Goal: Information Seeking & Learning: Learn about a topic

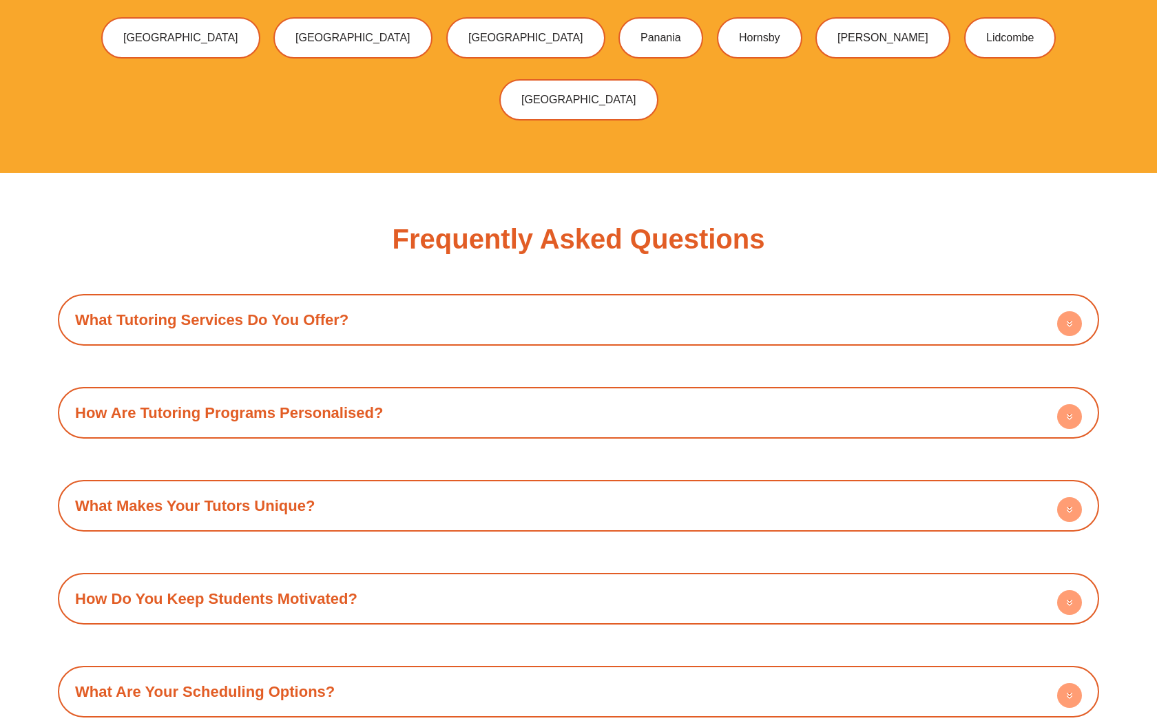
scroll to position [4707, 0]
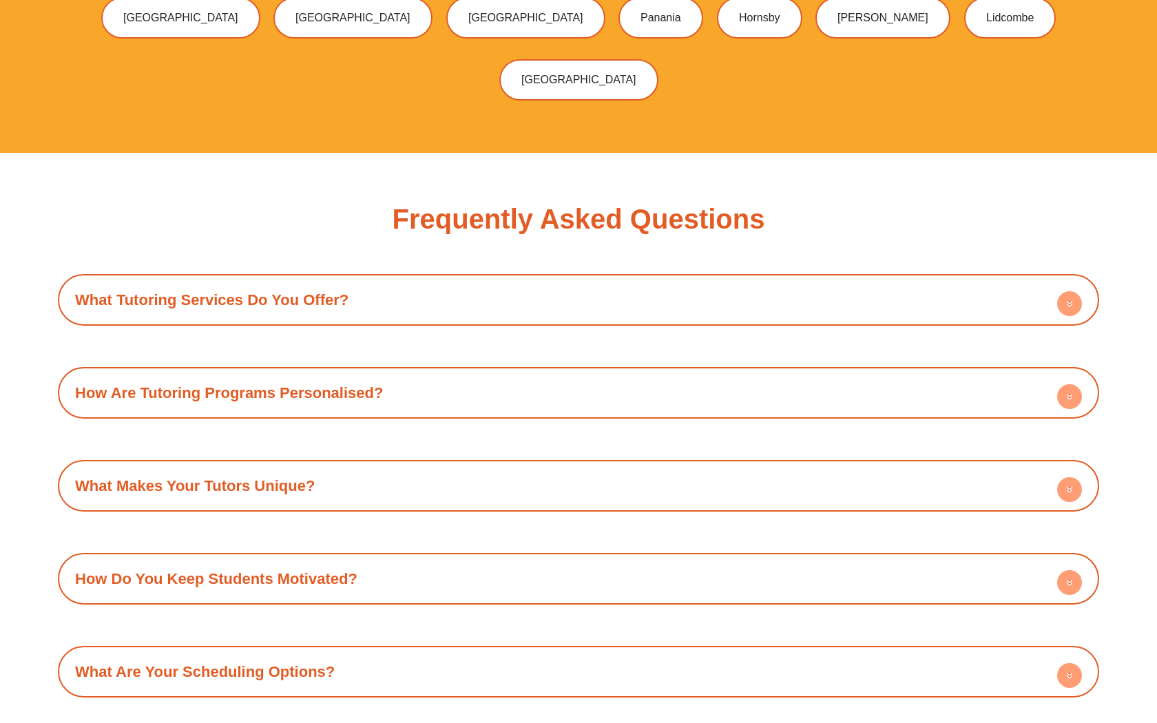
click at [1061, 384] on circle at bounding box center [1069, 396] width 25 height 25
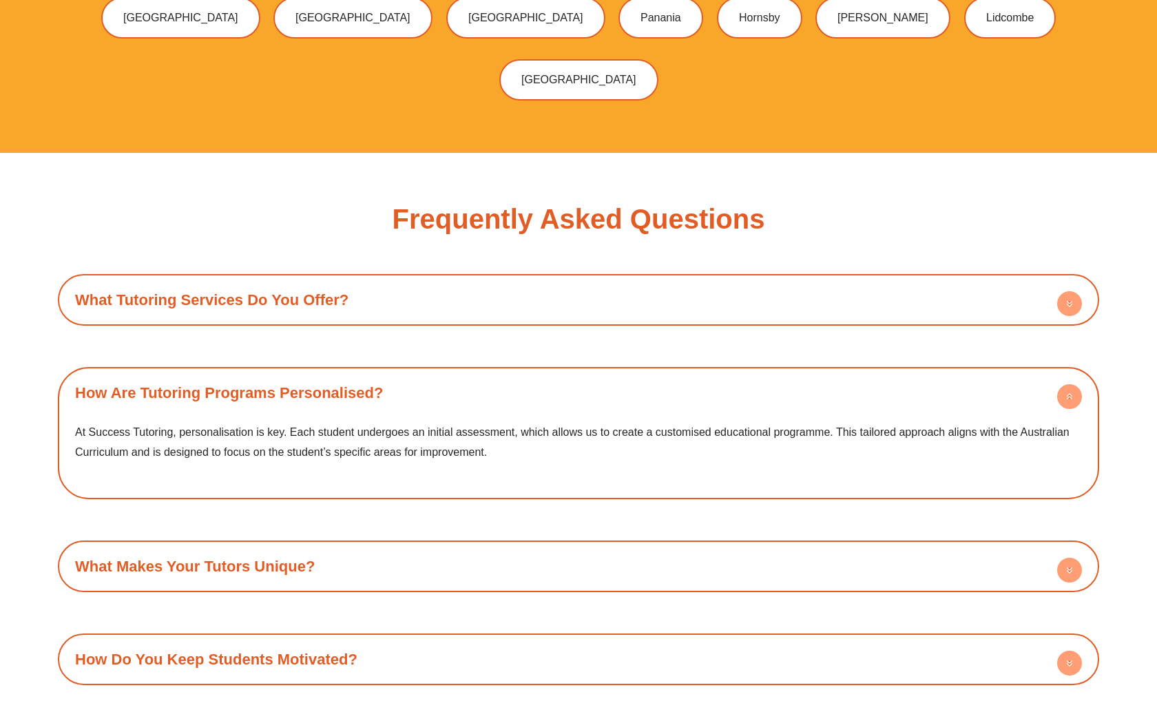
click at [1040, 374] on div "How Are Tutoring Programs Personalised?" at bounding box center [579, 393] width 1028 height 38
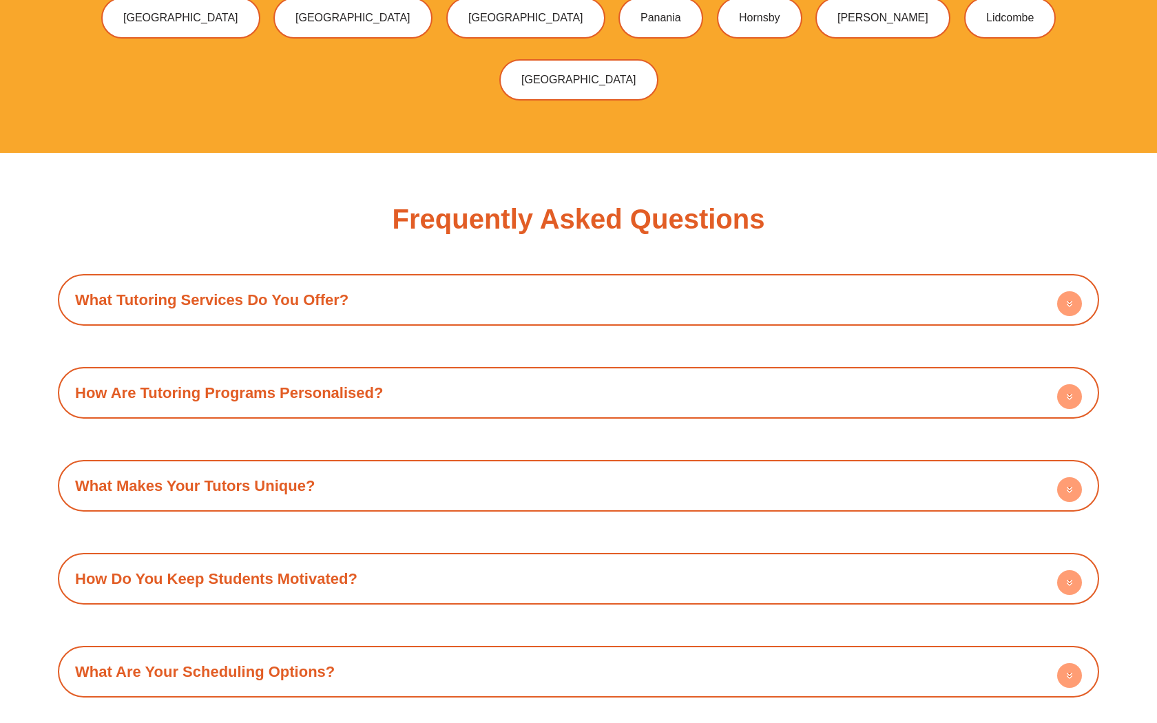
click at [1062, 477] on circle at bounding box center [1069, 489] width 25 height 25
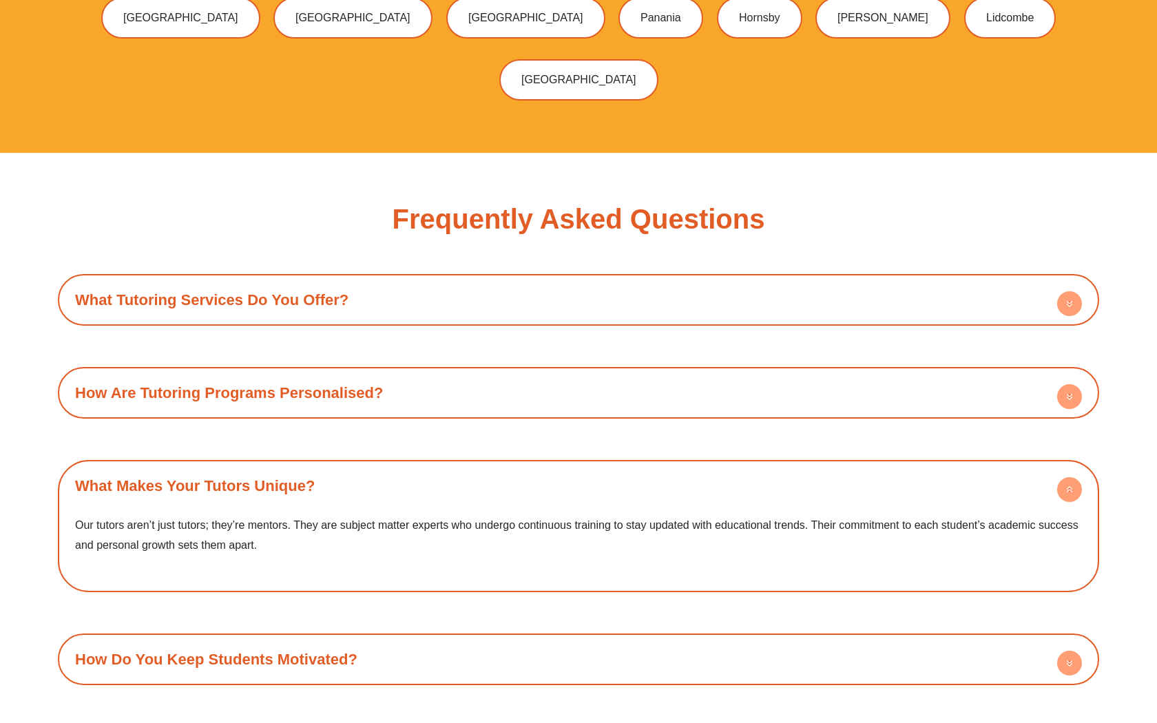
click at [1058, 477] on icon at bounding box center [1069, 489] width 25 height 25
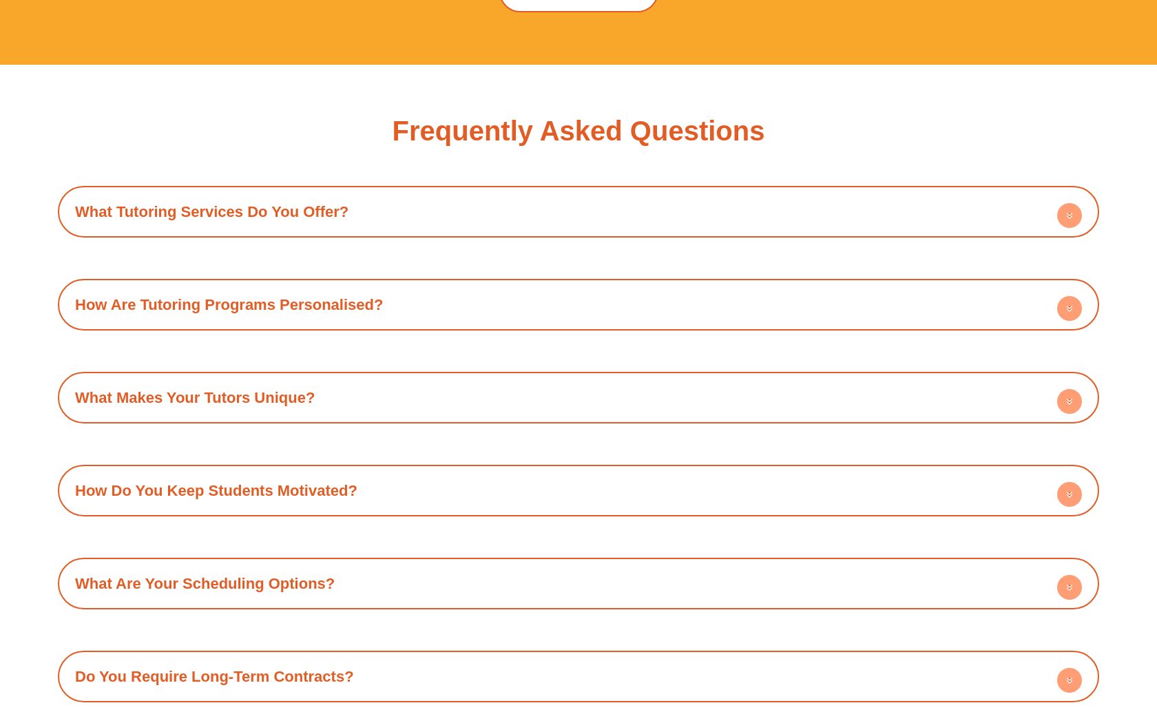
scroll to position [4796, 0]
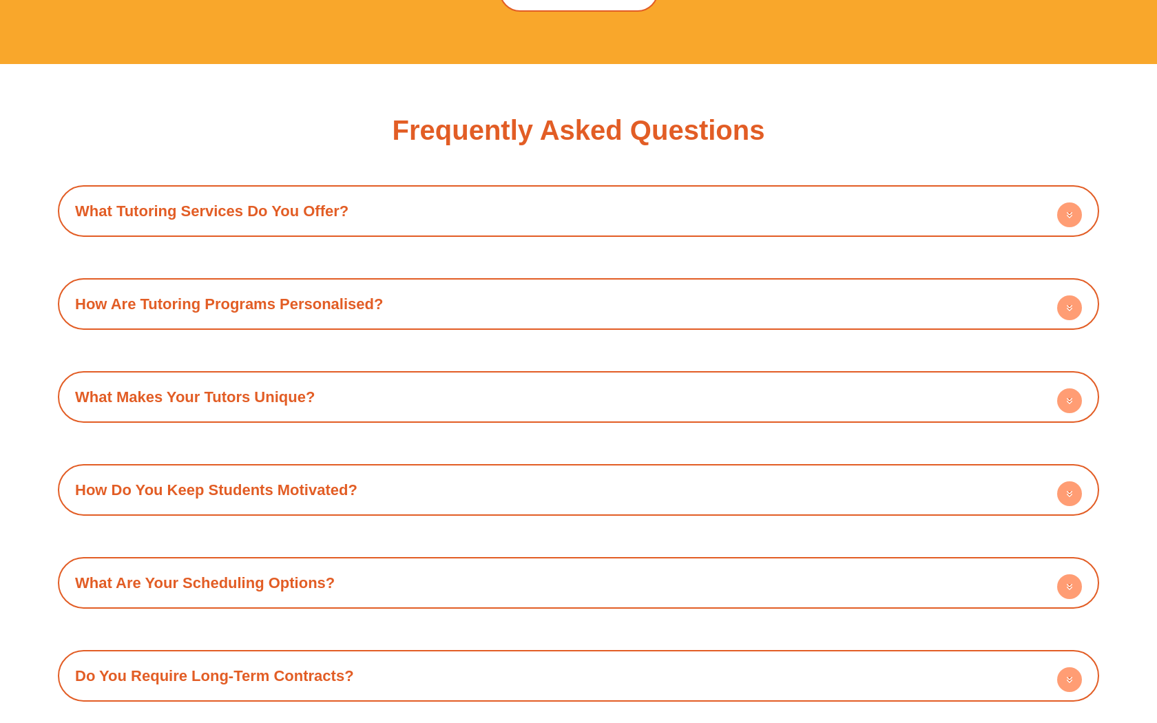
click at [1048, 471] on div "How Do You Keep Students Motivated?" at bounding box center [579, 490] width 1028 height 38
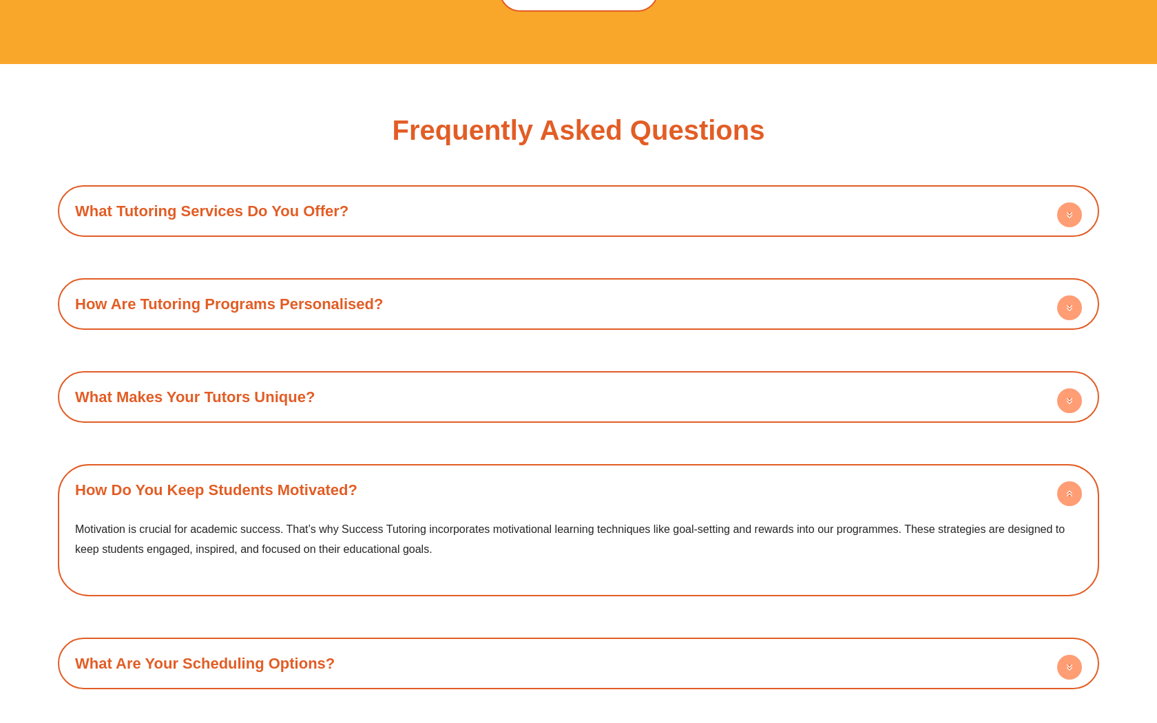
click at [1048, 471] on div "How Do You Keep Students Motivated?" at bounding box center [579, 490] width 1028 height 38
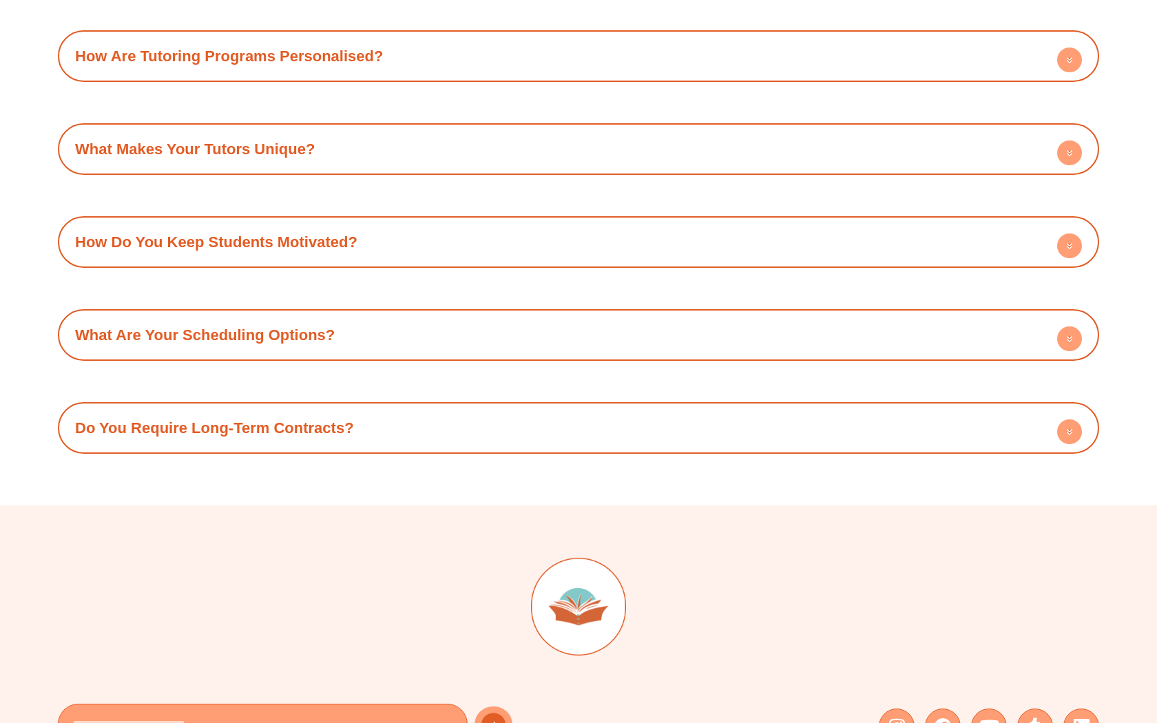
scroll to position [5047, 0]
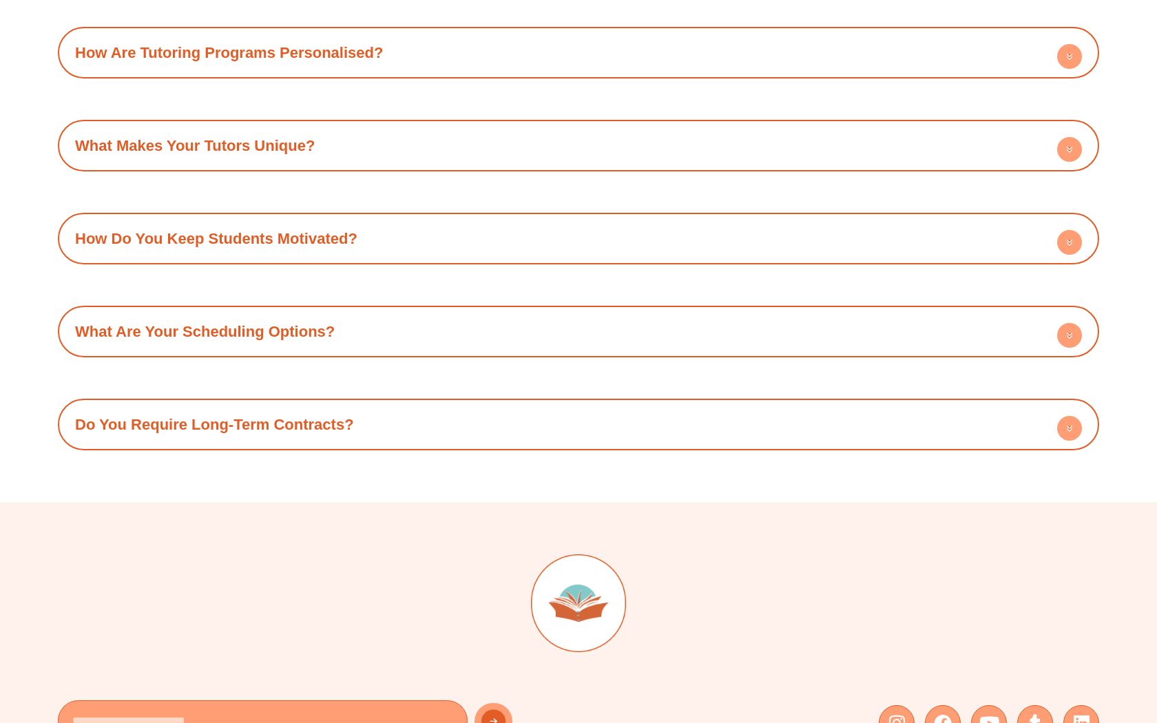
click at [538, 406] on div "Do You Require Long-Term Contracts?" at bounding box center [579, 425] width 1028 height 38
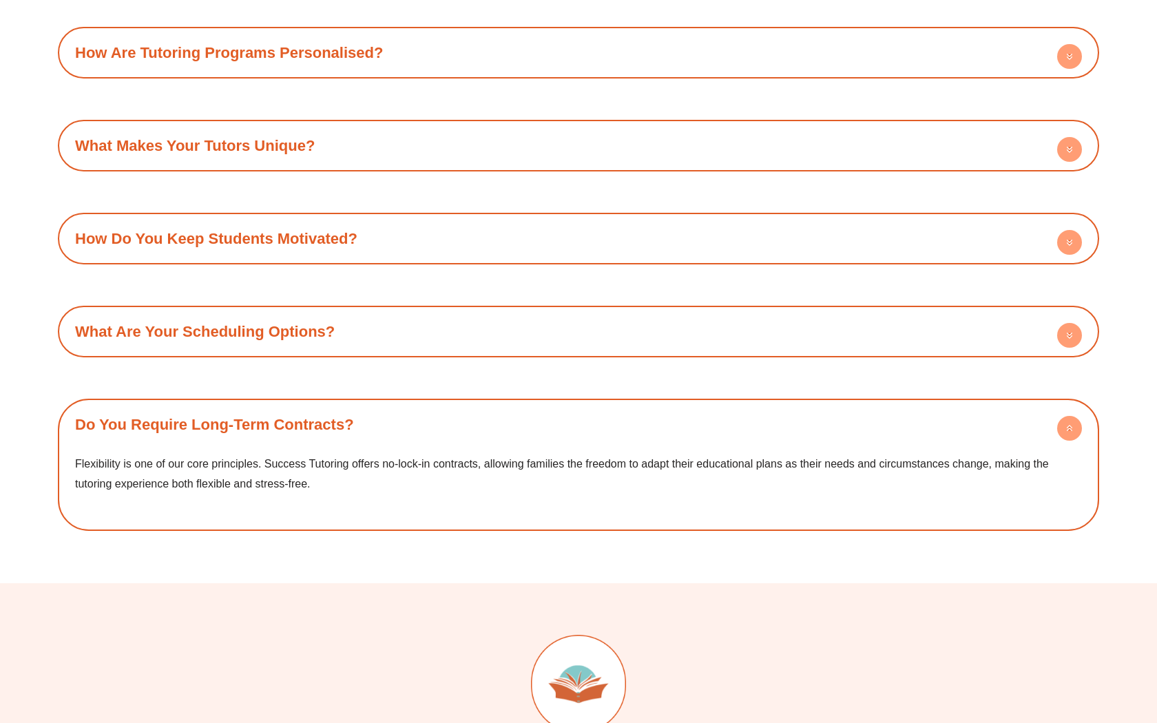
click at [538, 406] on div "Do You Require Long-Term Contracts?" at bounding box center [579, 425] width 1028 height 38
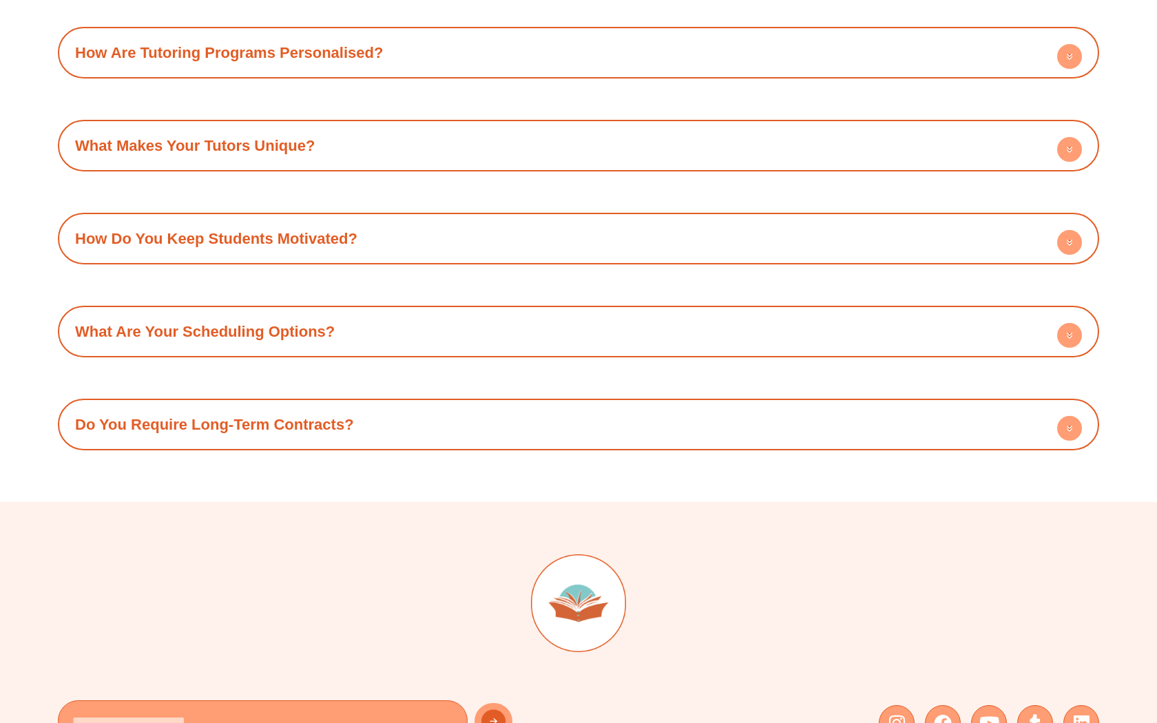
click at [559, 323] on div "What Are Your Scheduling Options?" at bounding box center [579, 332] width 1028 height 38
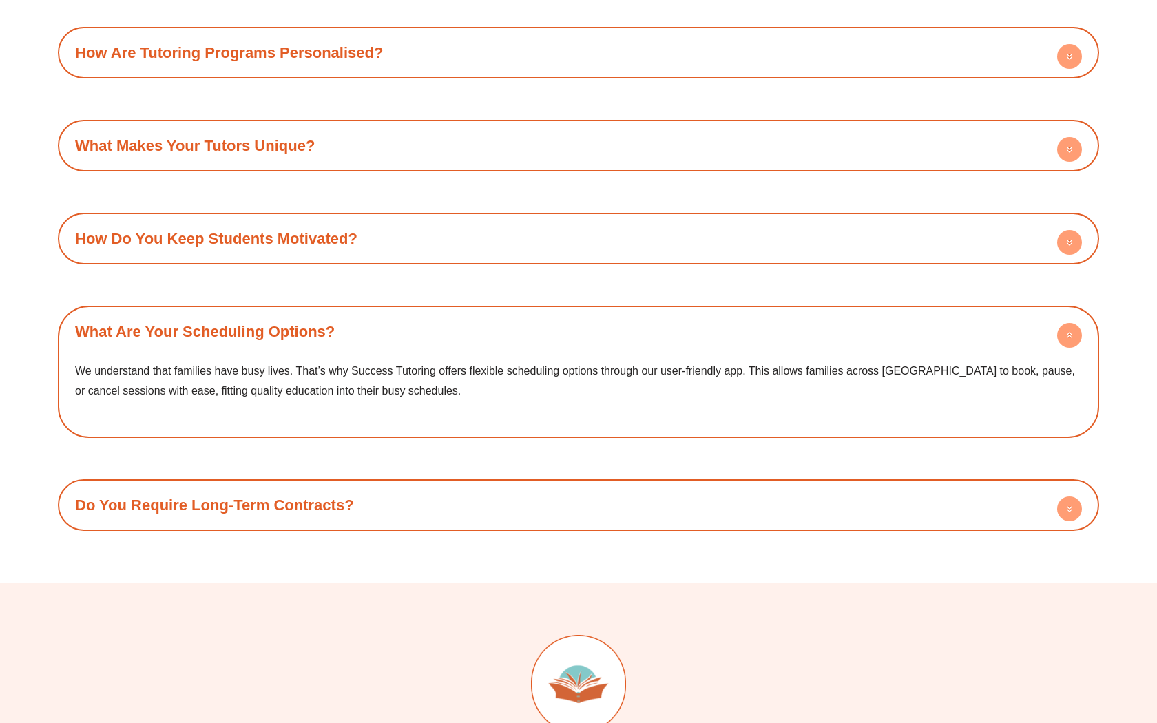
click at [515, 320] on div "What Are Your Scheduling Options?" at bounding box center [579, 332] width 1028 height 38
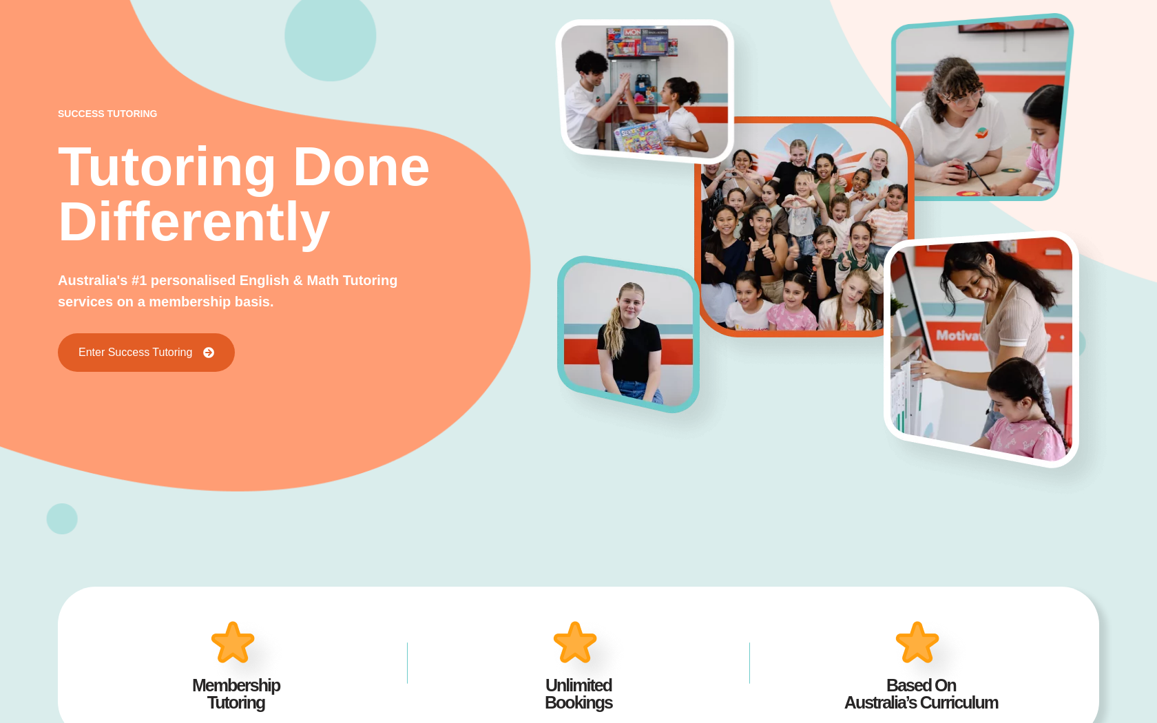
scroll to position [0, 0]
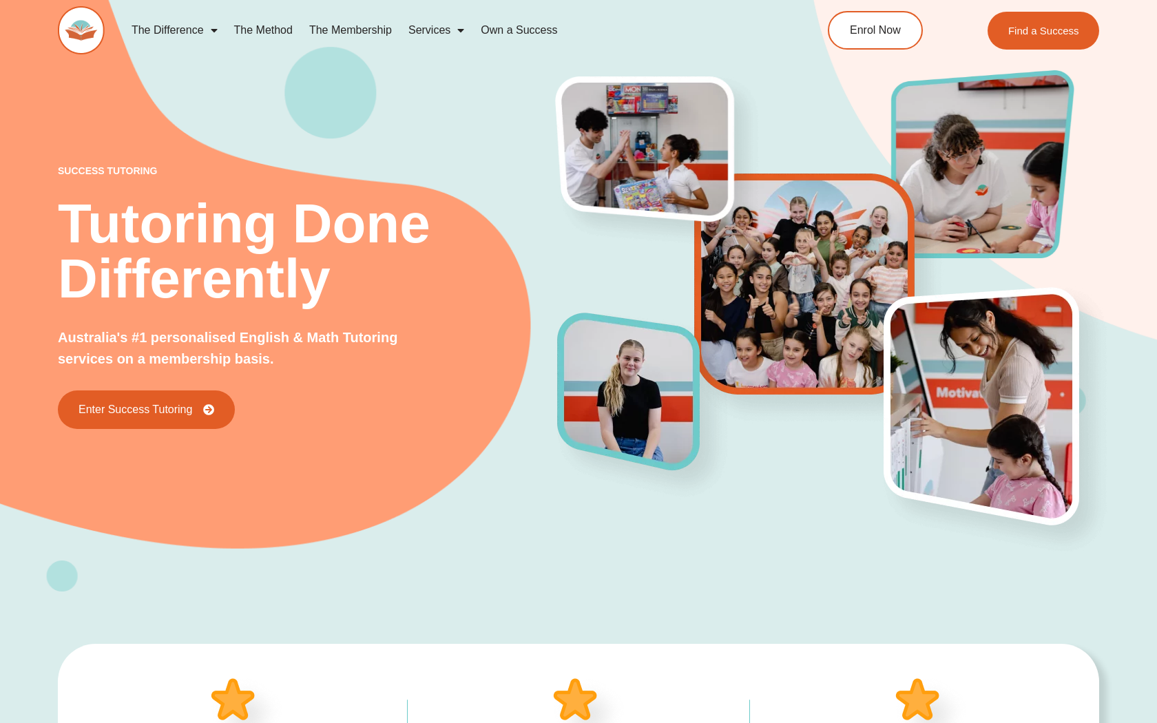
click at [270, 30] on link "The Method" at bounding box center [263, 30] width 75 height 32
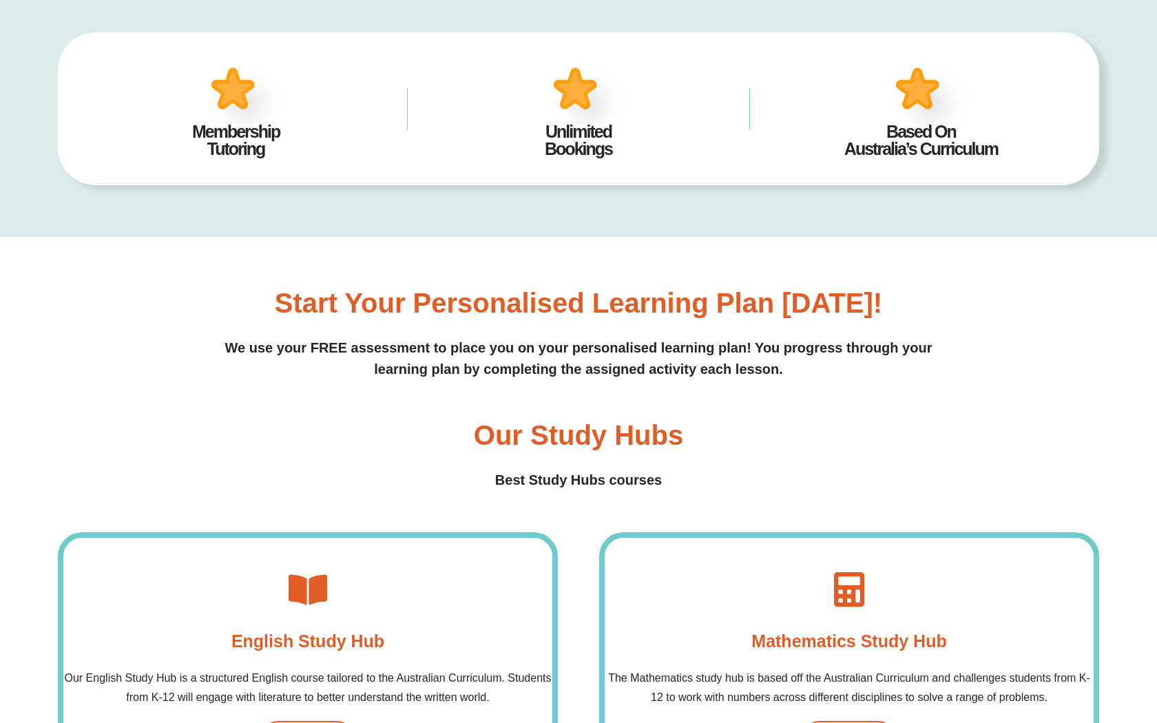
scroll to position [913, 0]
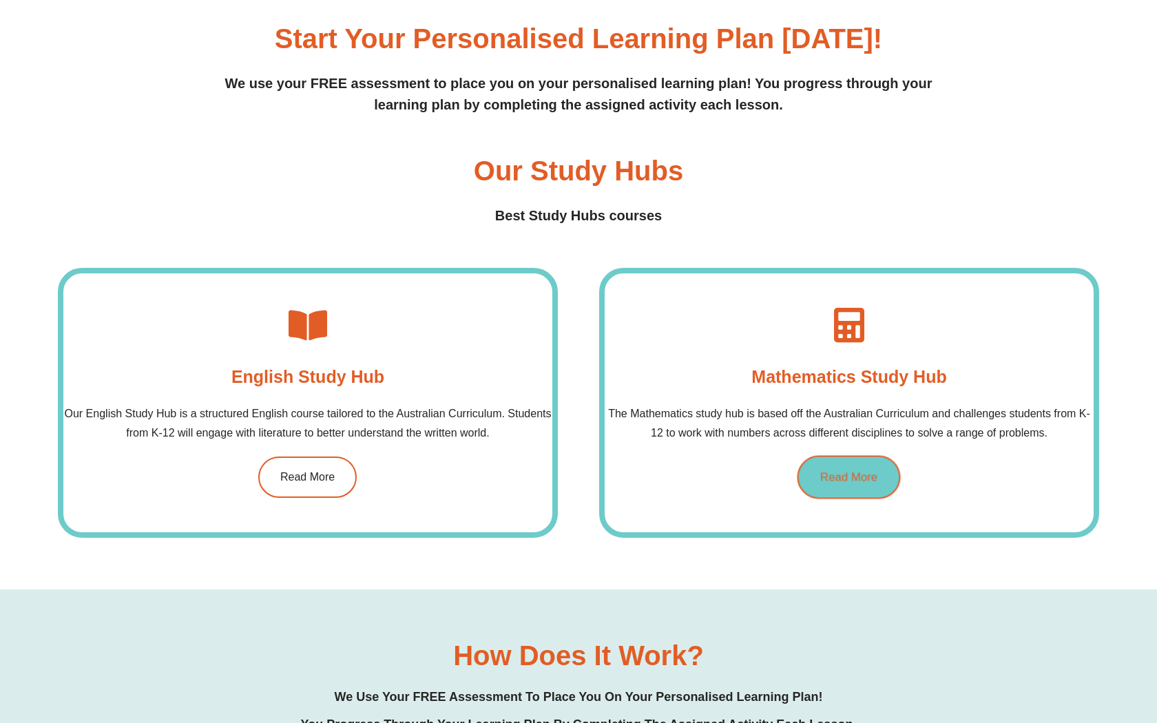
click at [874, 475] on span "Read More" at bounding box center [848, 477] width 57 height 12
click at [813, 468] on link "Read More" at bounding box center [849, 476] width 103 height 43
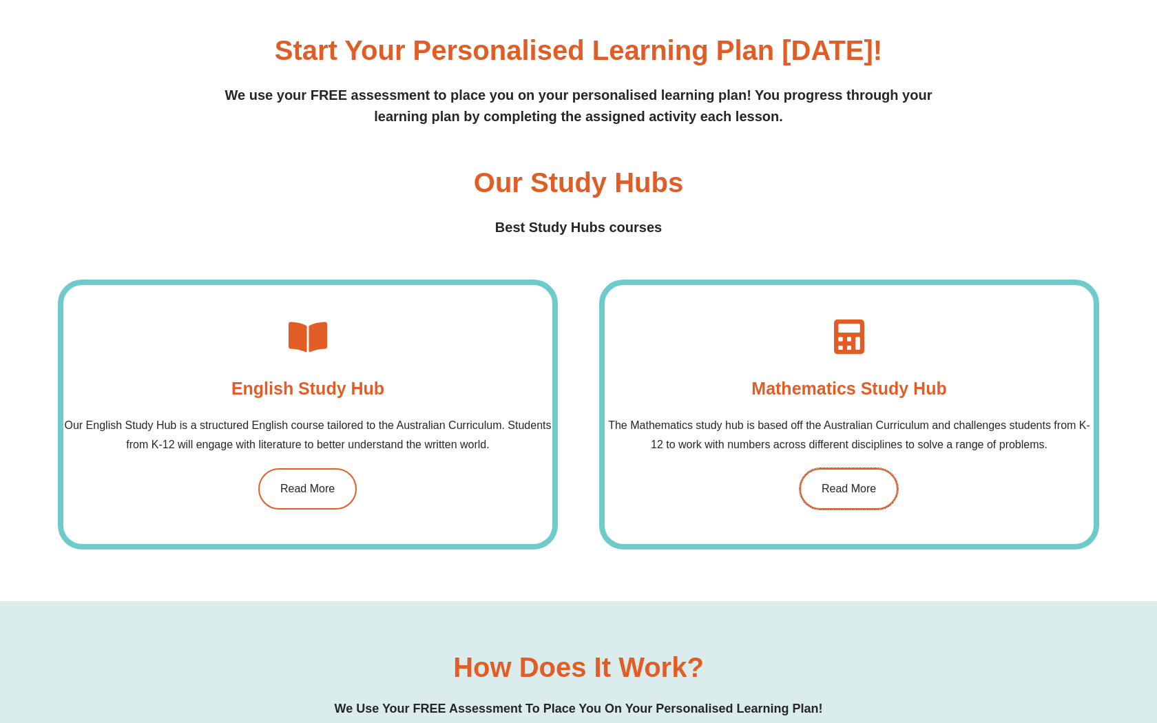
scroll to position [798, 0]
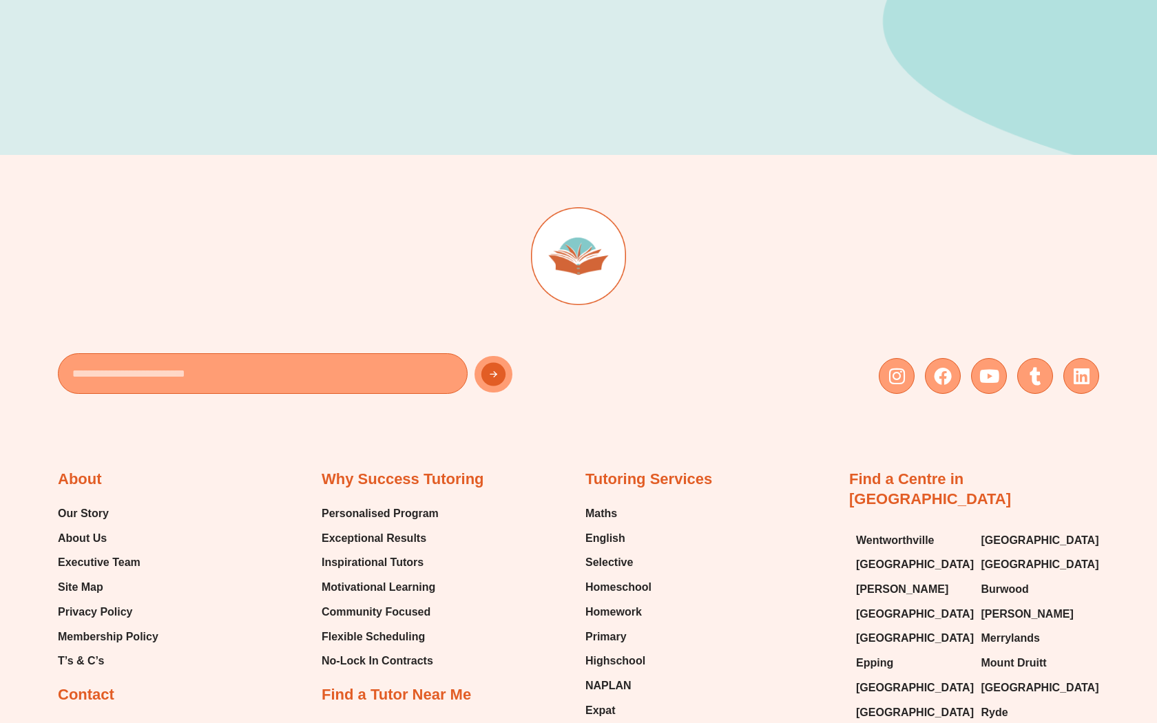
scroll to position [52, 0]
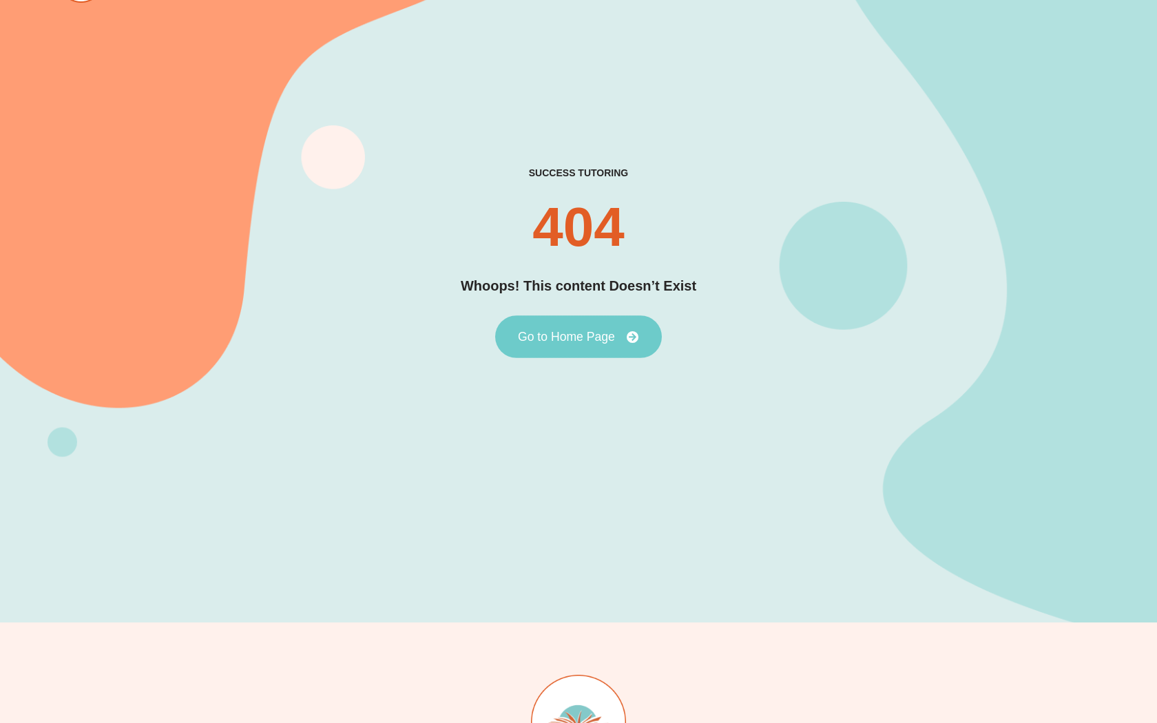
click at [586, 342] on span "Go to Home Page" at bounding box center [566, 337] width 97 height 12
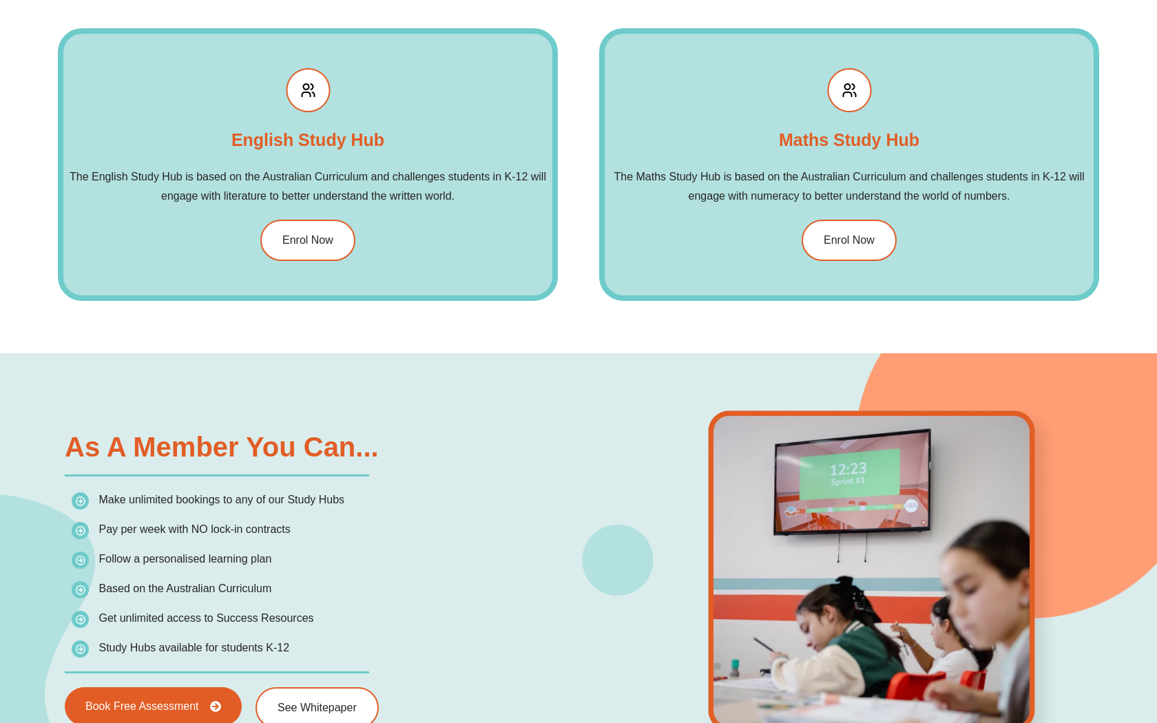
scroll to position [1561, 0]
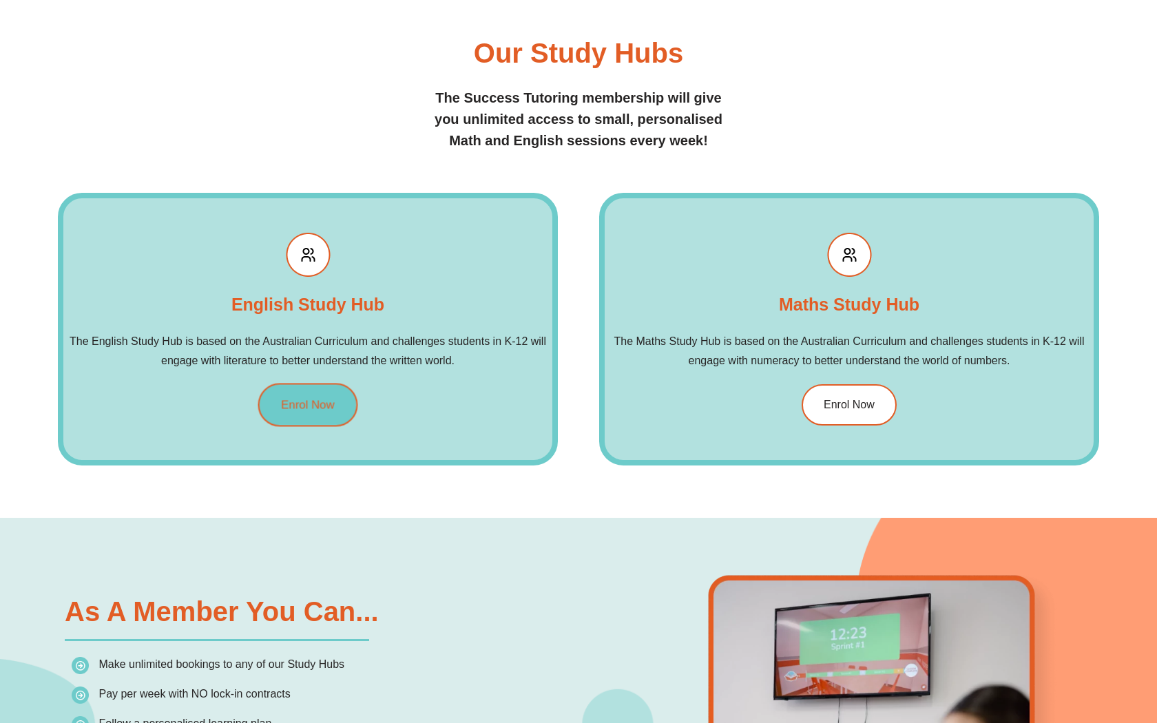
click at [269, 405] on link "Enrol Now" at bounding box center [308, 405] width 100 height 43
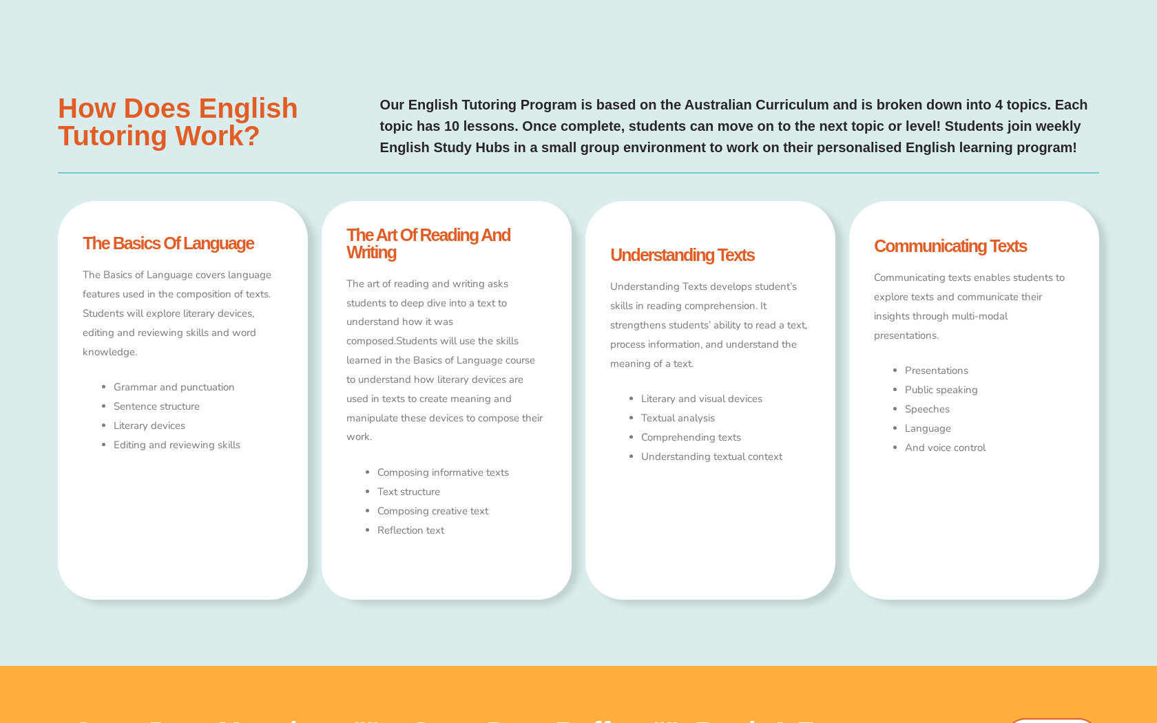
type input "*"
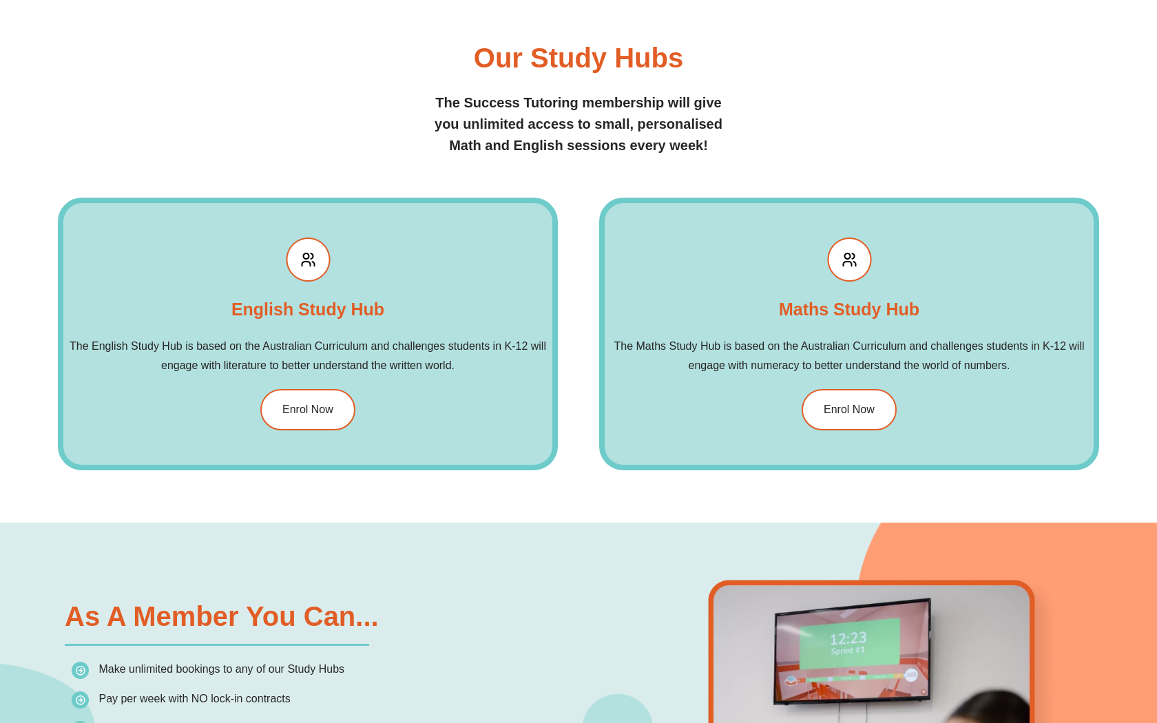
scroll to position [1561, 0]
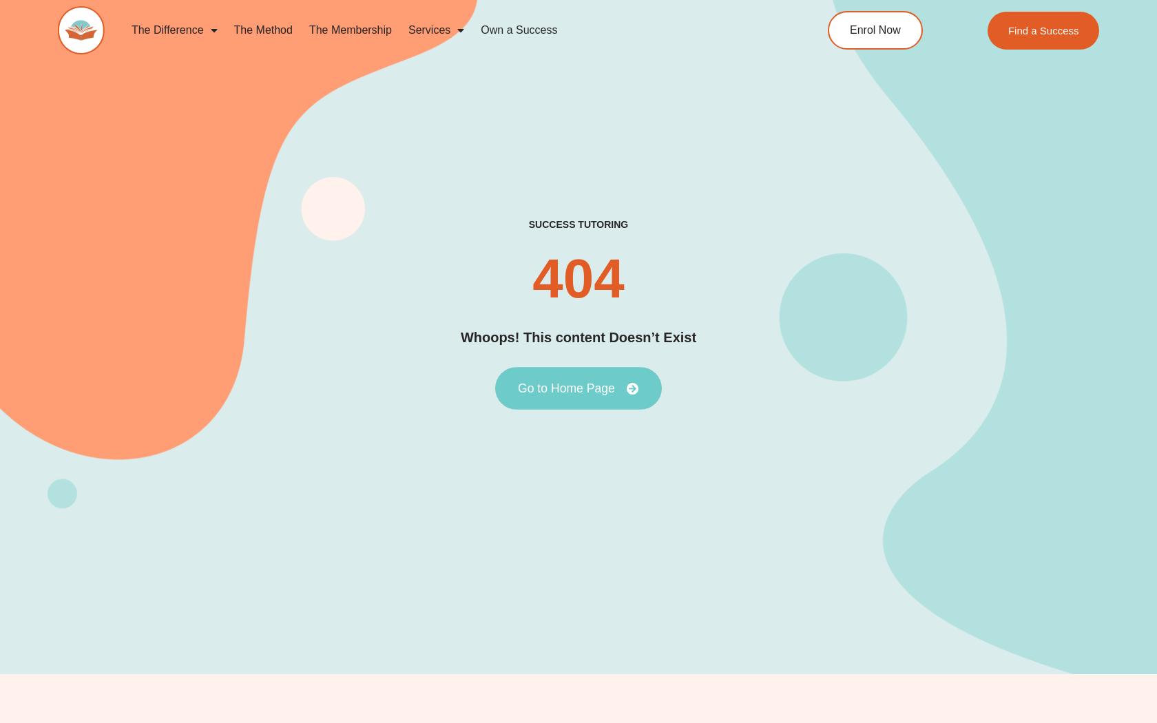
click at [610, 386] on span "Go to Home Page" at bounding box center [566, 388] width 97 height 12
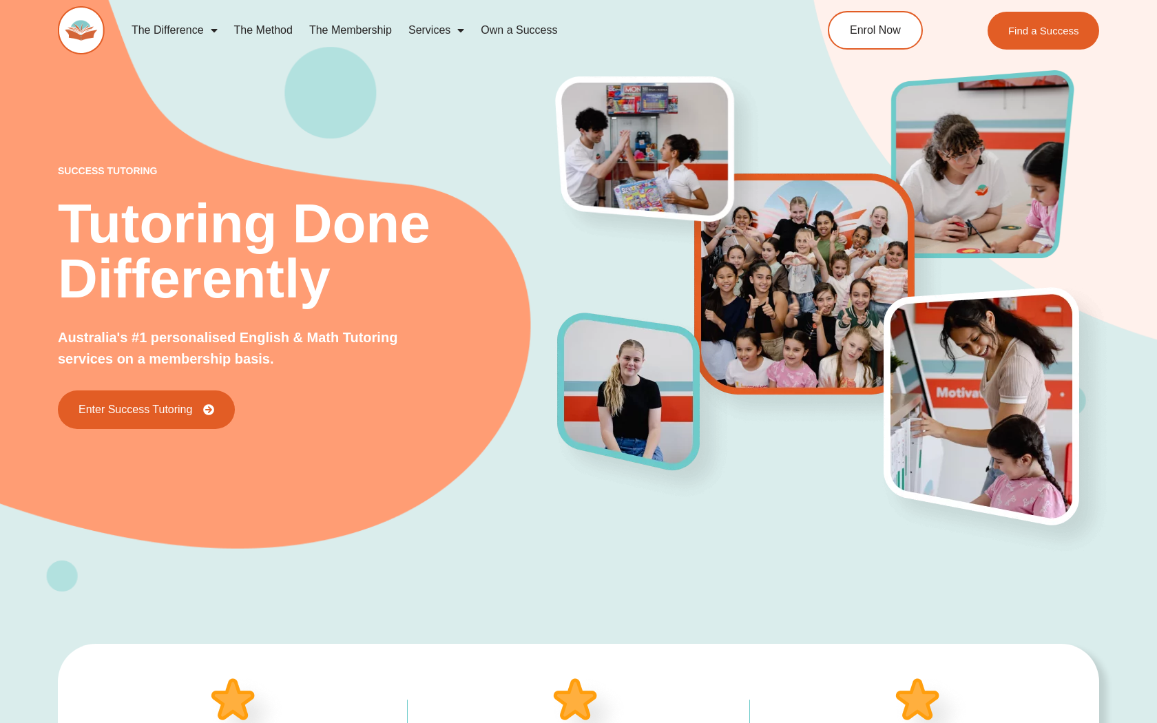
click at [495, 29] on link "Own a Success" at bounding box center [519, 30] width 93 height 32
click at [515, 30] on link "Own a Success" at bounding box center [519, 30] width 93 height 32
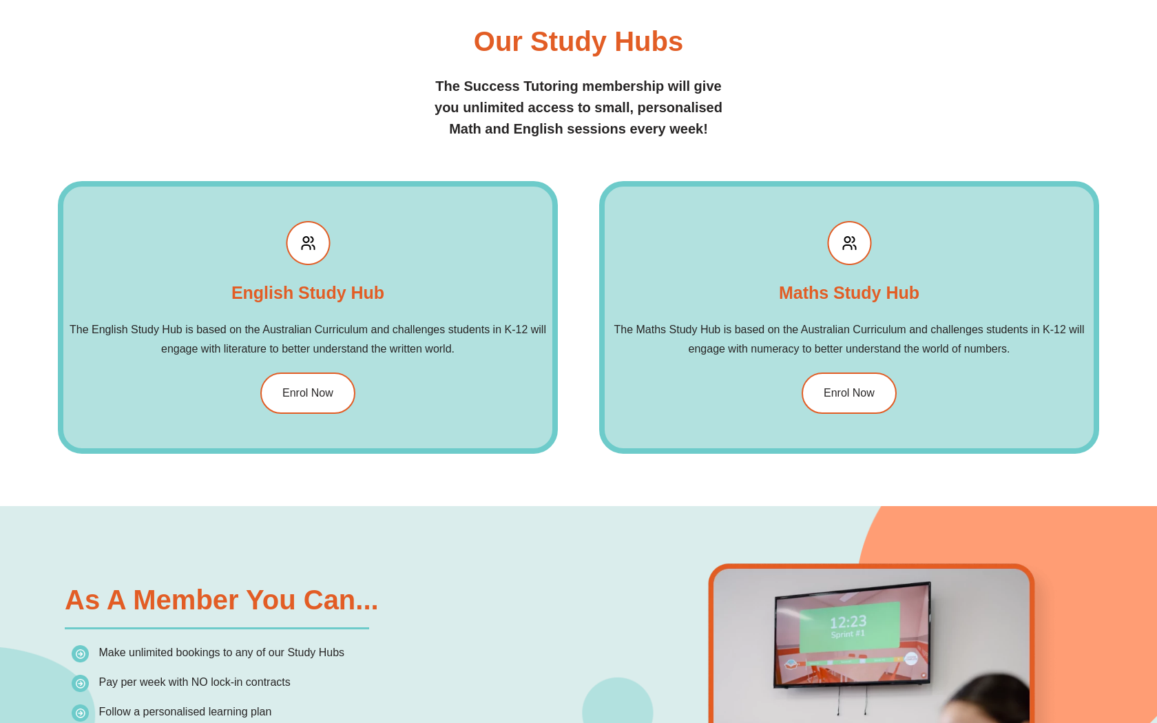
scroll to position [1579, 0]
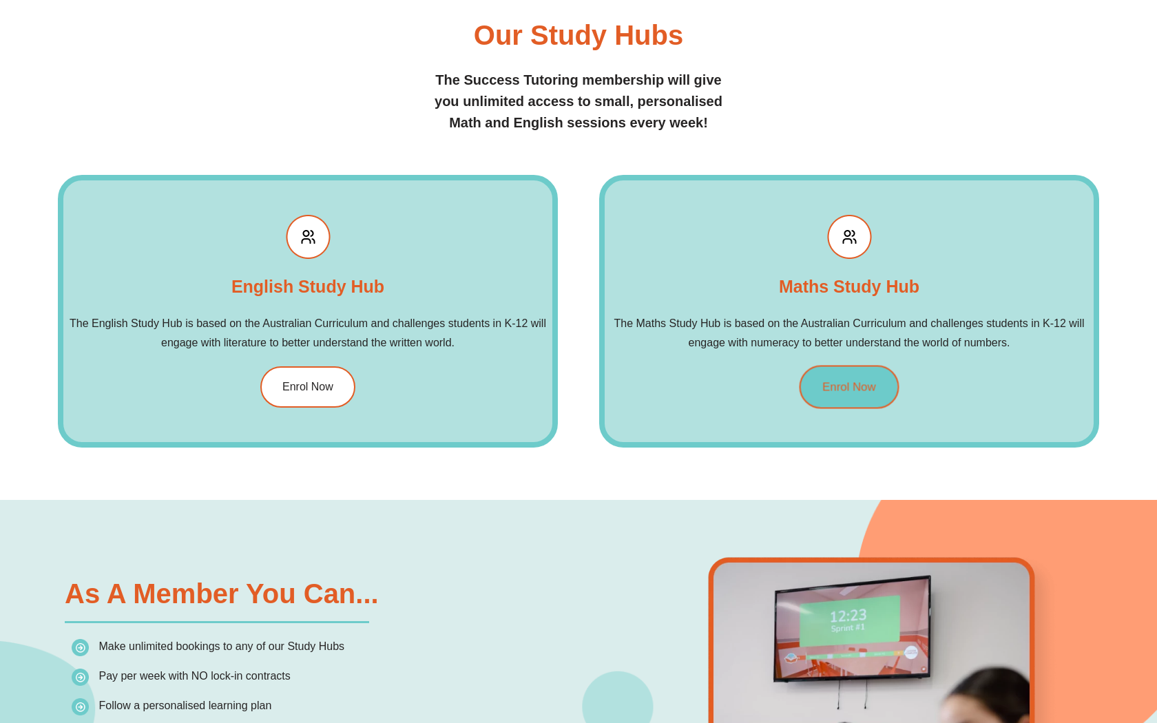
click at [831, 402] on link "Enrol Now" at bounding box center [850, 387] width 100 height 43
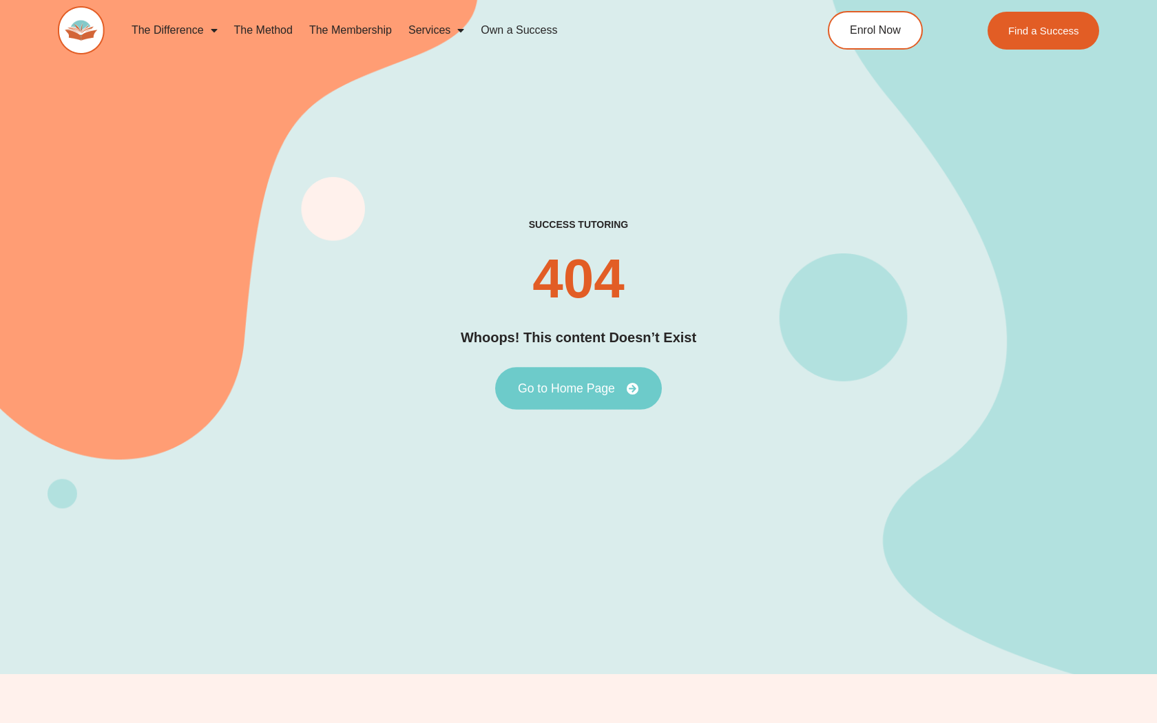
click at [631, 397] on link "Go to Home Page" at bounding box center [578, 388] width 167 height 43
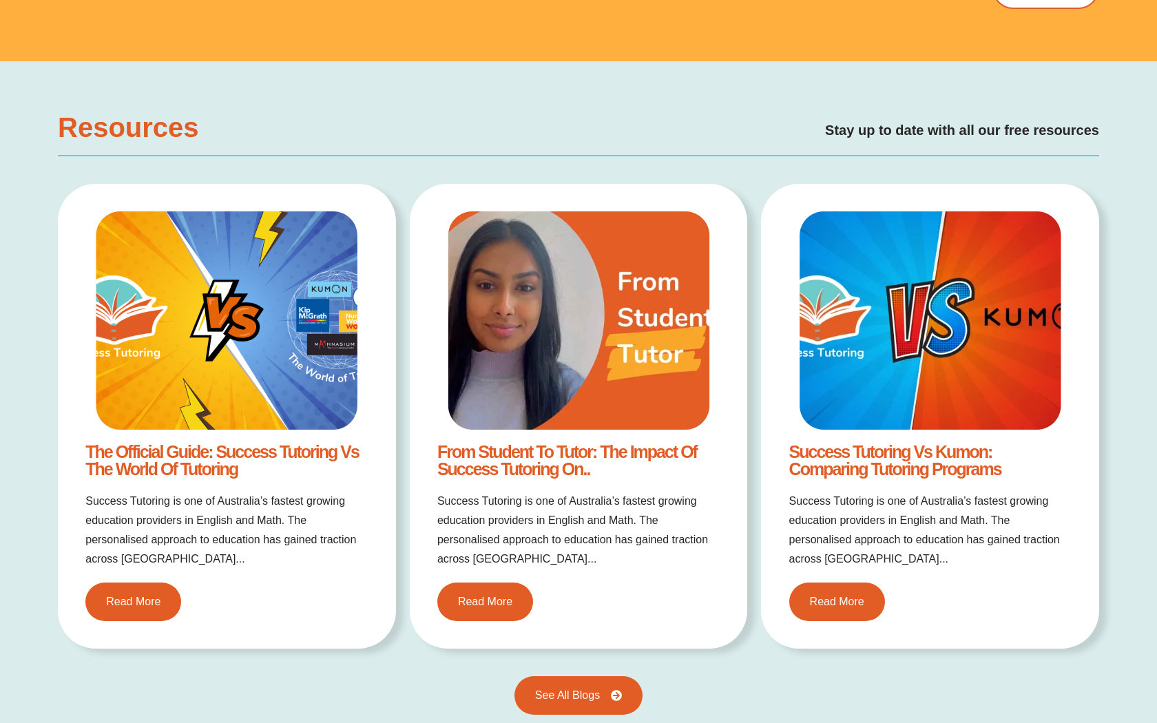
scroll to position [2813, 0]
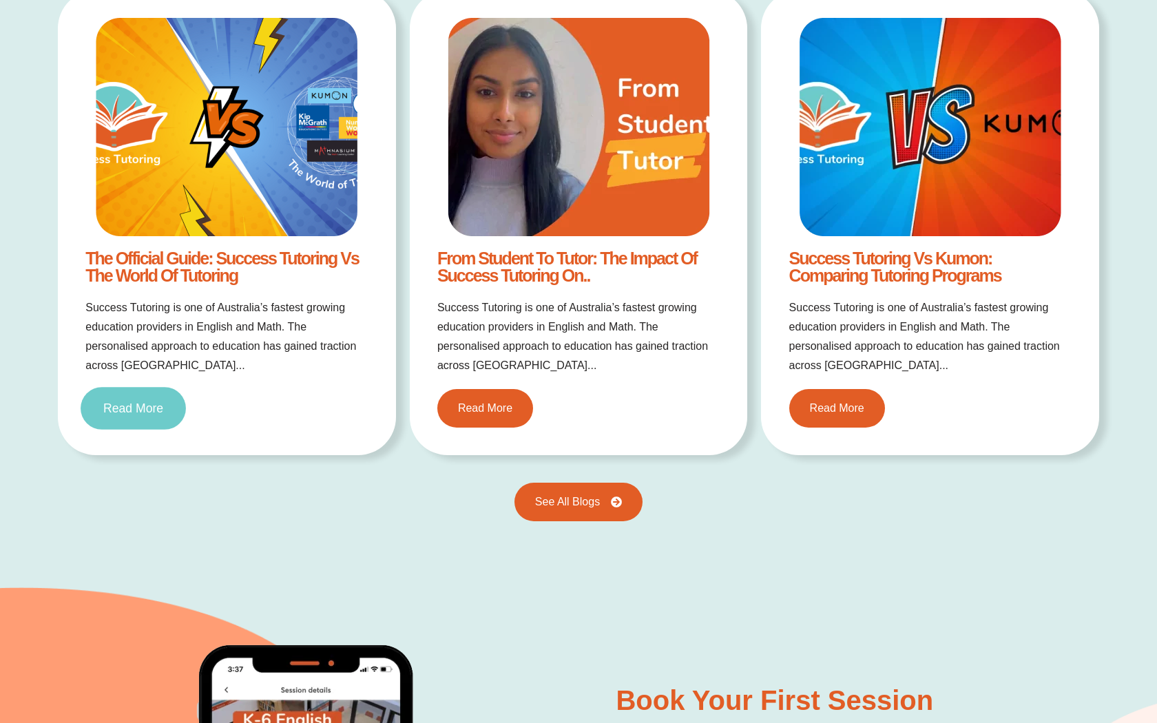
click at [115, 426] on link "Read More" at bounding box center [133, 408] width 105 height 43
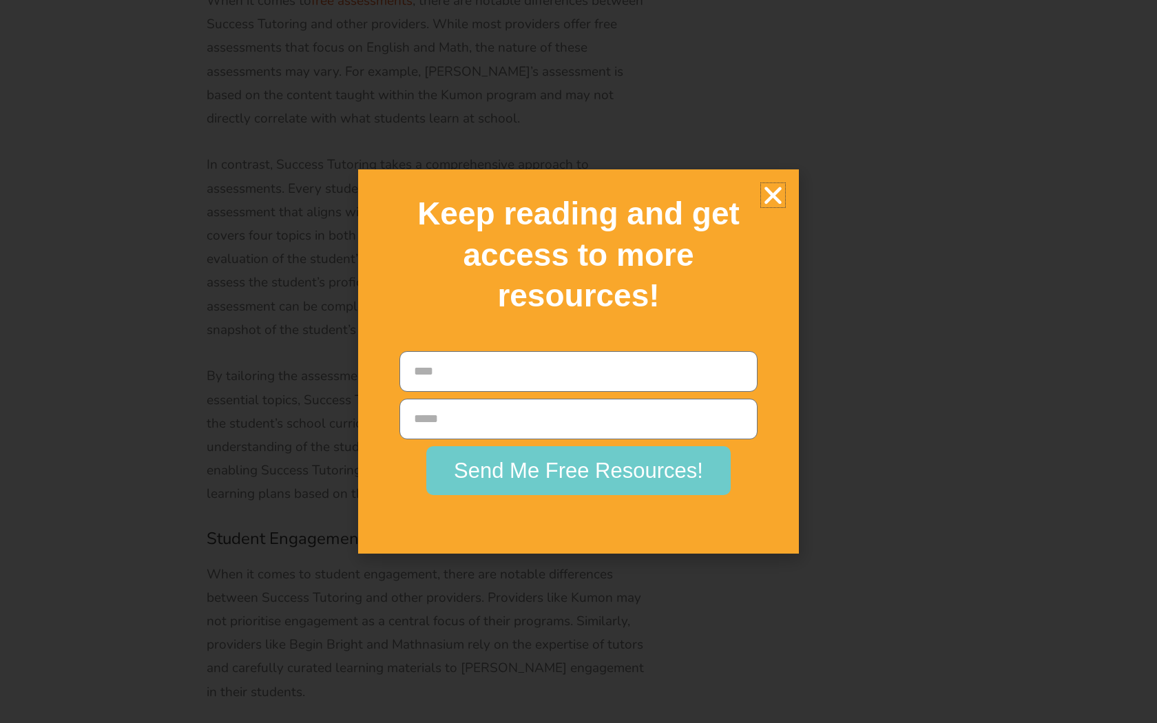
scroll to position [5066, 0]
click at [765, 201] on icon "Close" at bounding box center [773, 195] width 24 height 24
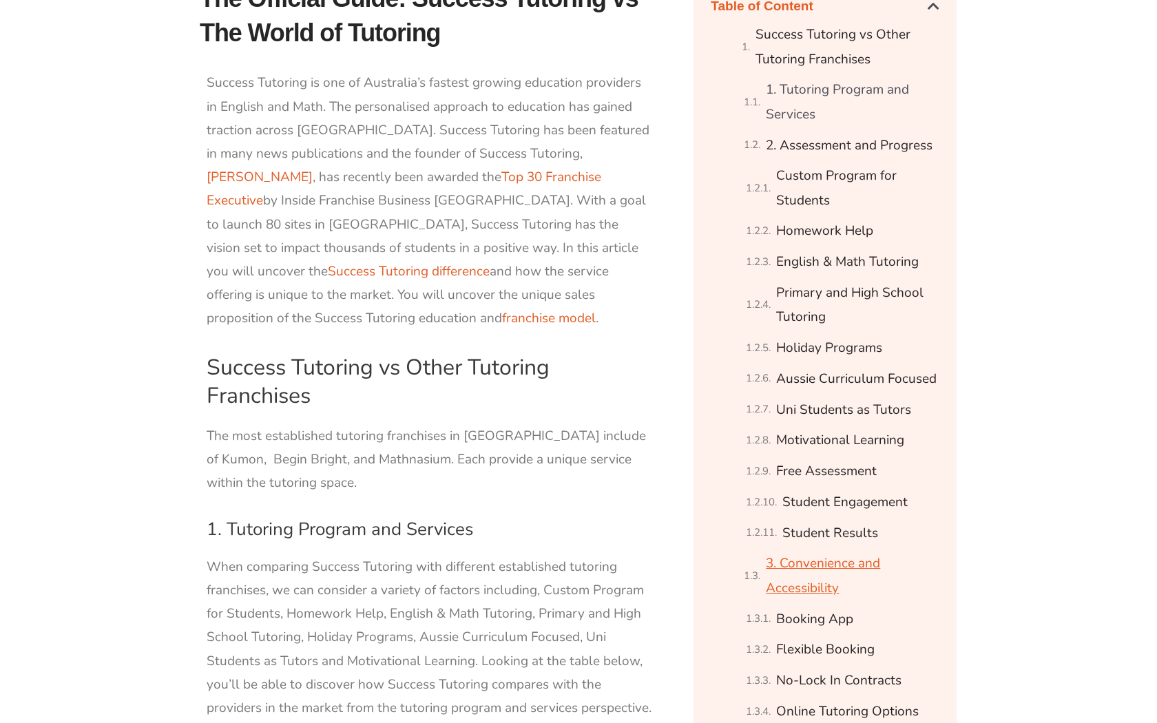
scroll to position [798, 0]
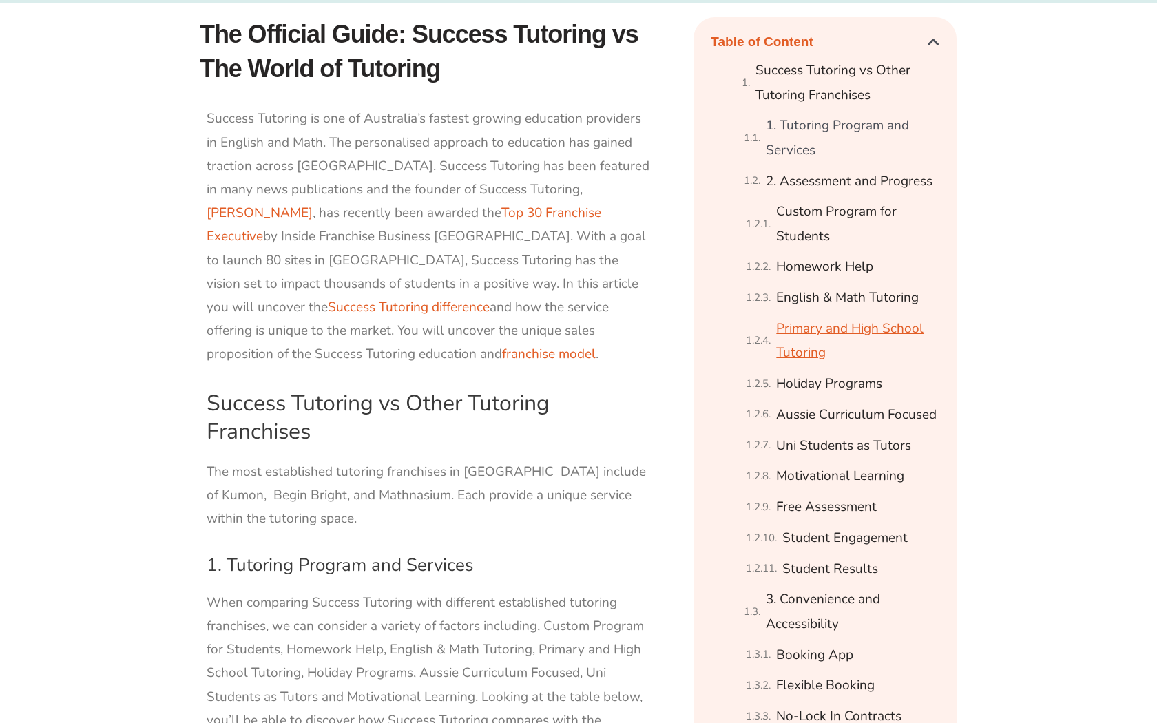
click at [803, 329] on link "Primary and High School Tutoring" at bounding box center [857, 341] width 163 height 49
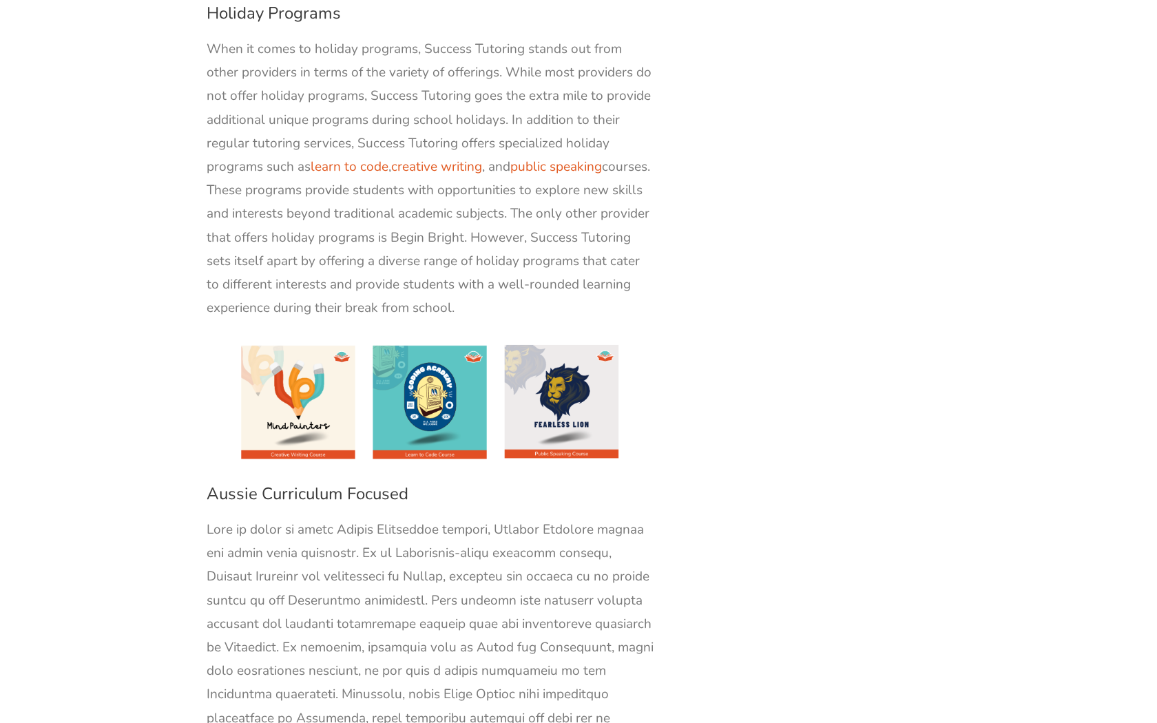
scroll to position [3039, 0]
